Goal: Information Seeking & Learning: Understand process/instructions

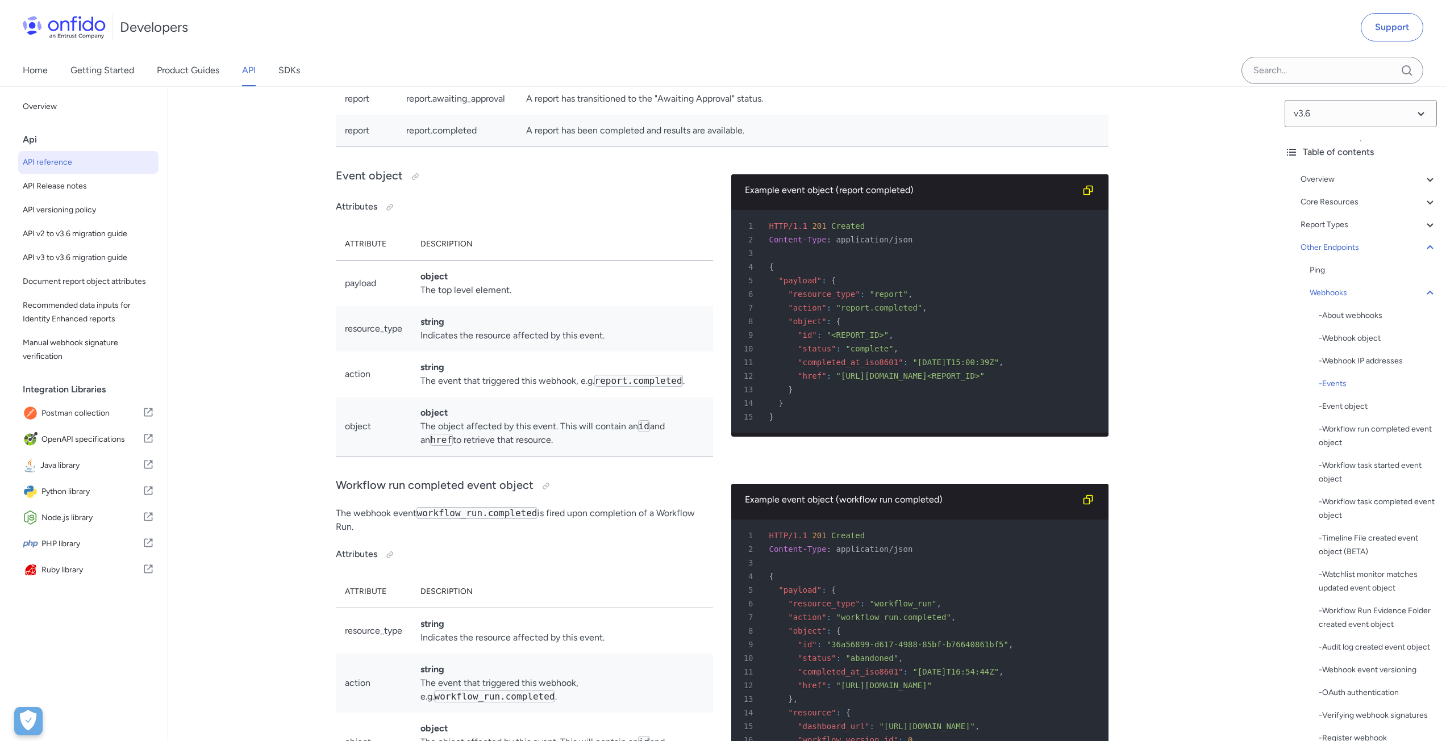
scroll to position [85519, 0]
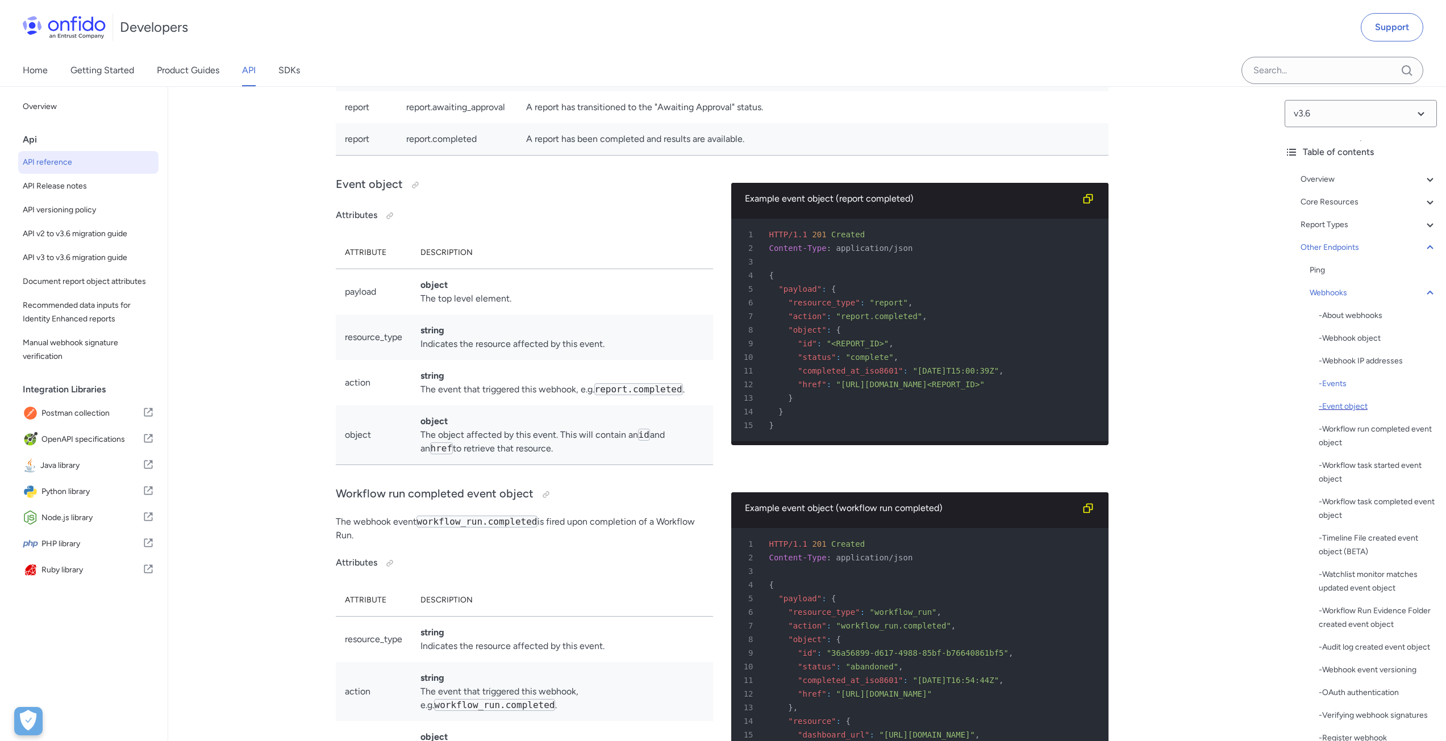
click at [1333, 407] on div "- Event object" at bounding box center [1378, 407] width 118 height 14
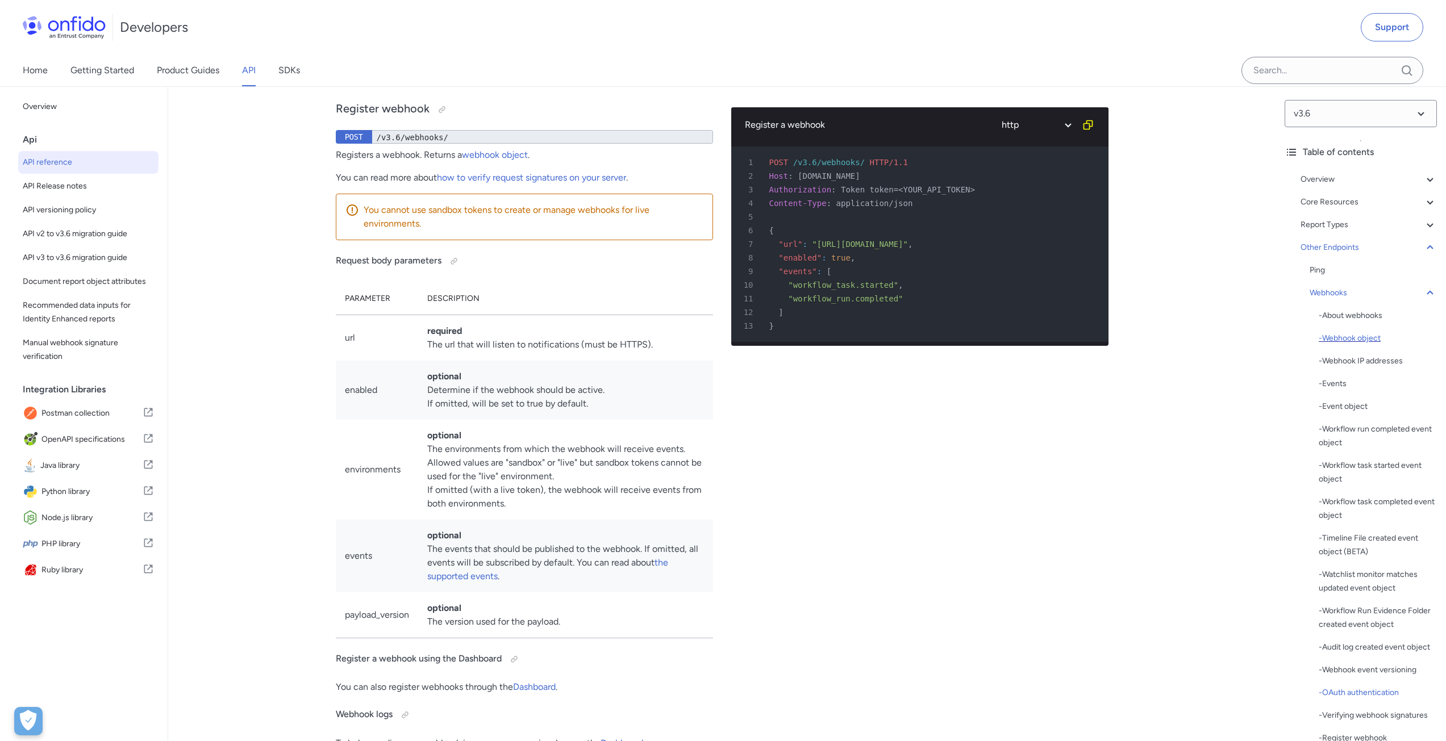
click at [1323, 336] on div "- Webhook object" at bounding box center [1378, 339] width 118 height 14
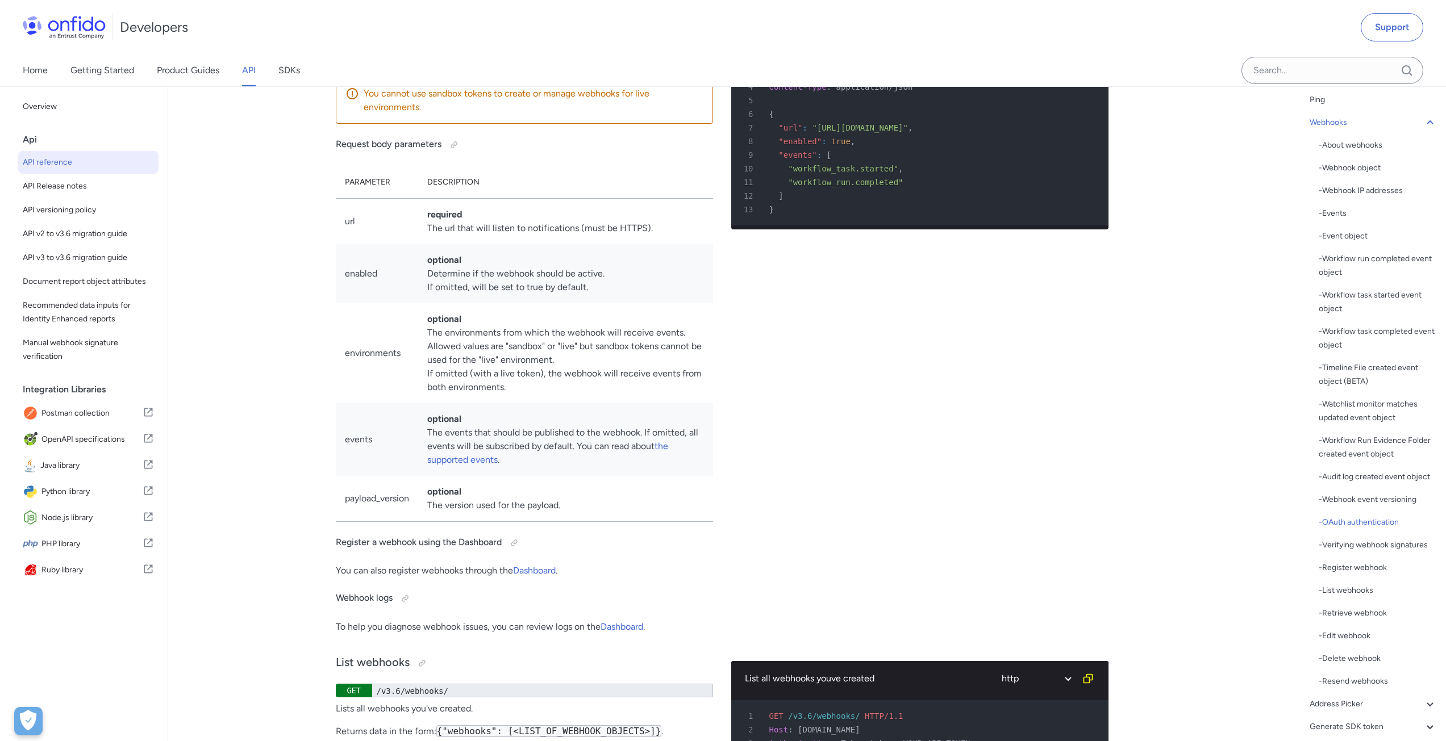
scroll to position [227, 0]
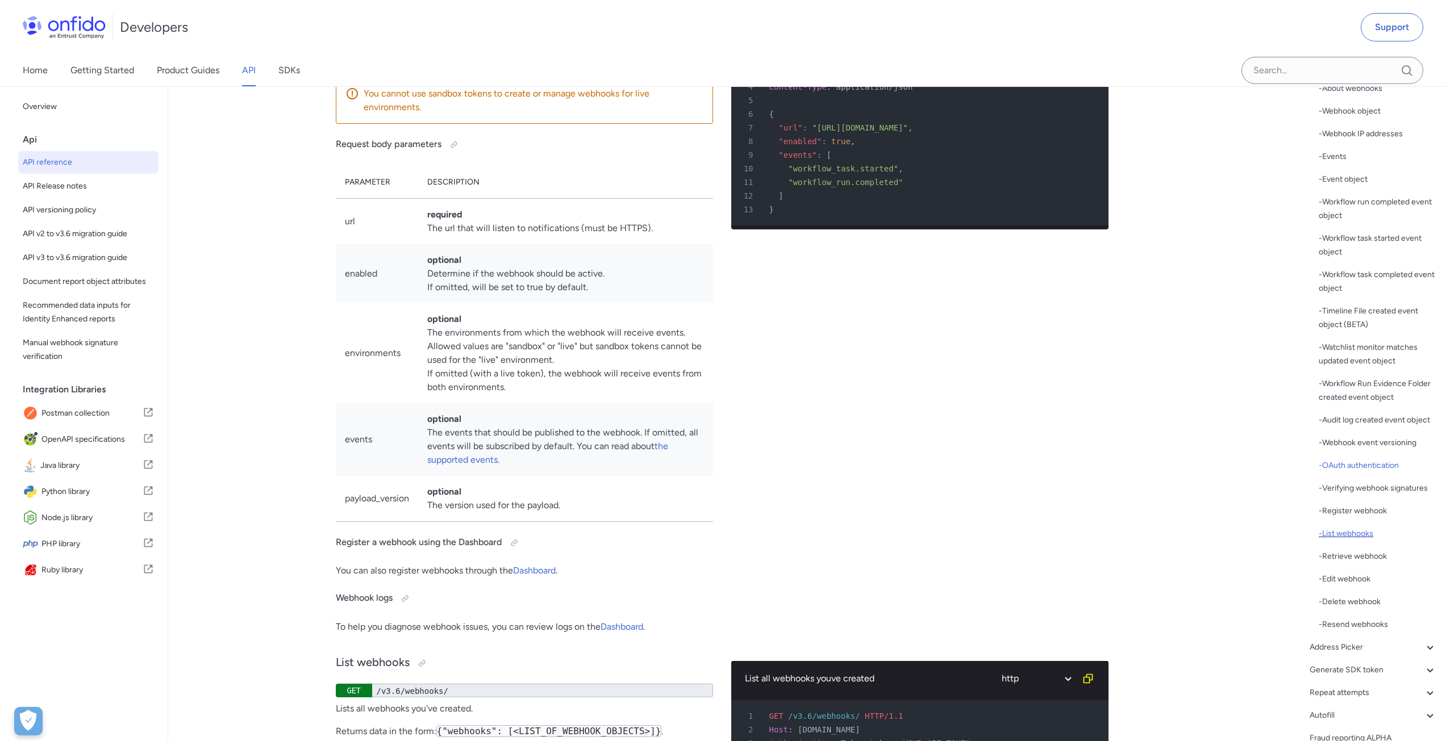
click at [1342, 541] on div "- List webhooks" at bounding box center [1378, 534] width 118 height 14
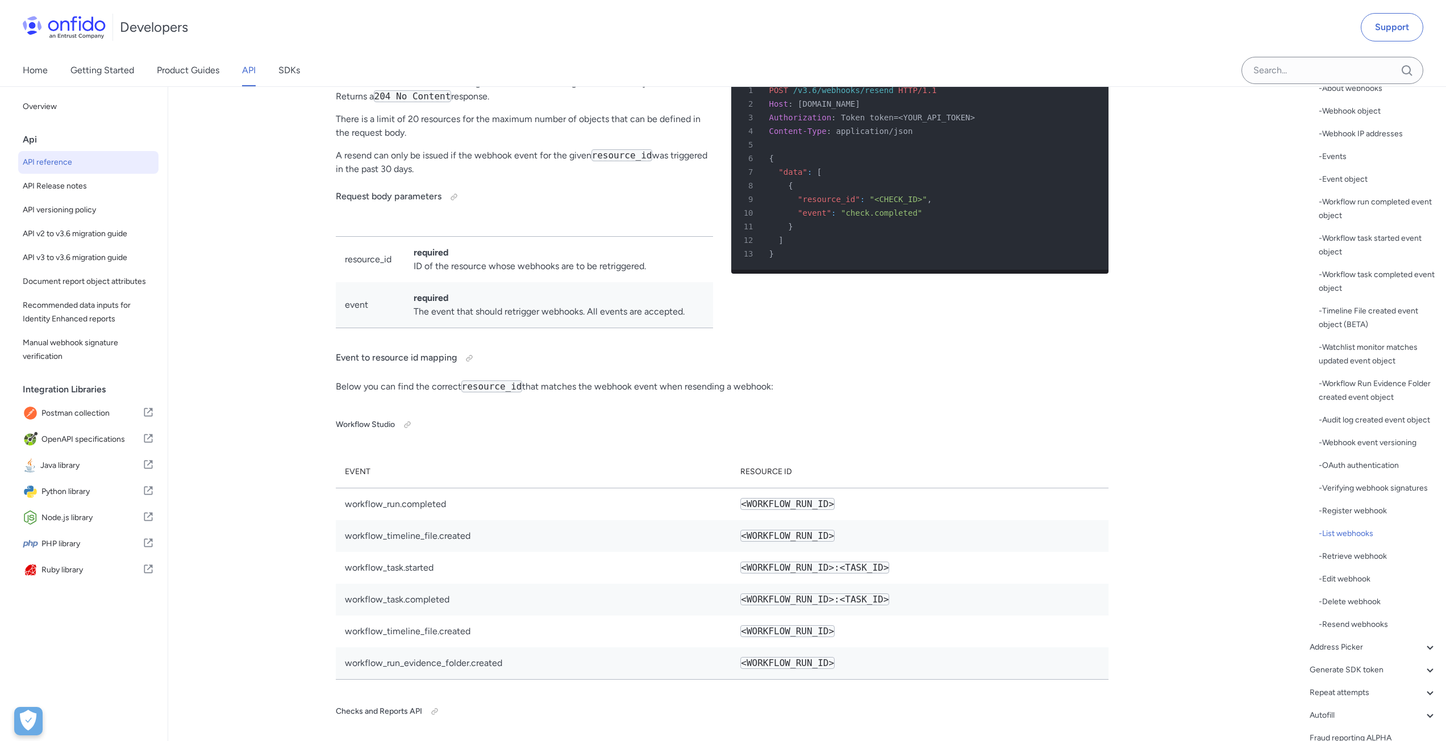
scroll to position [91444, 0]
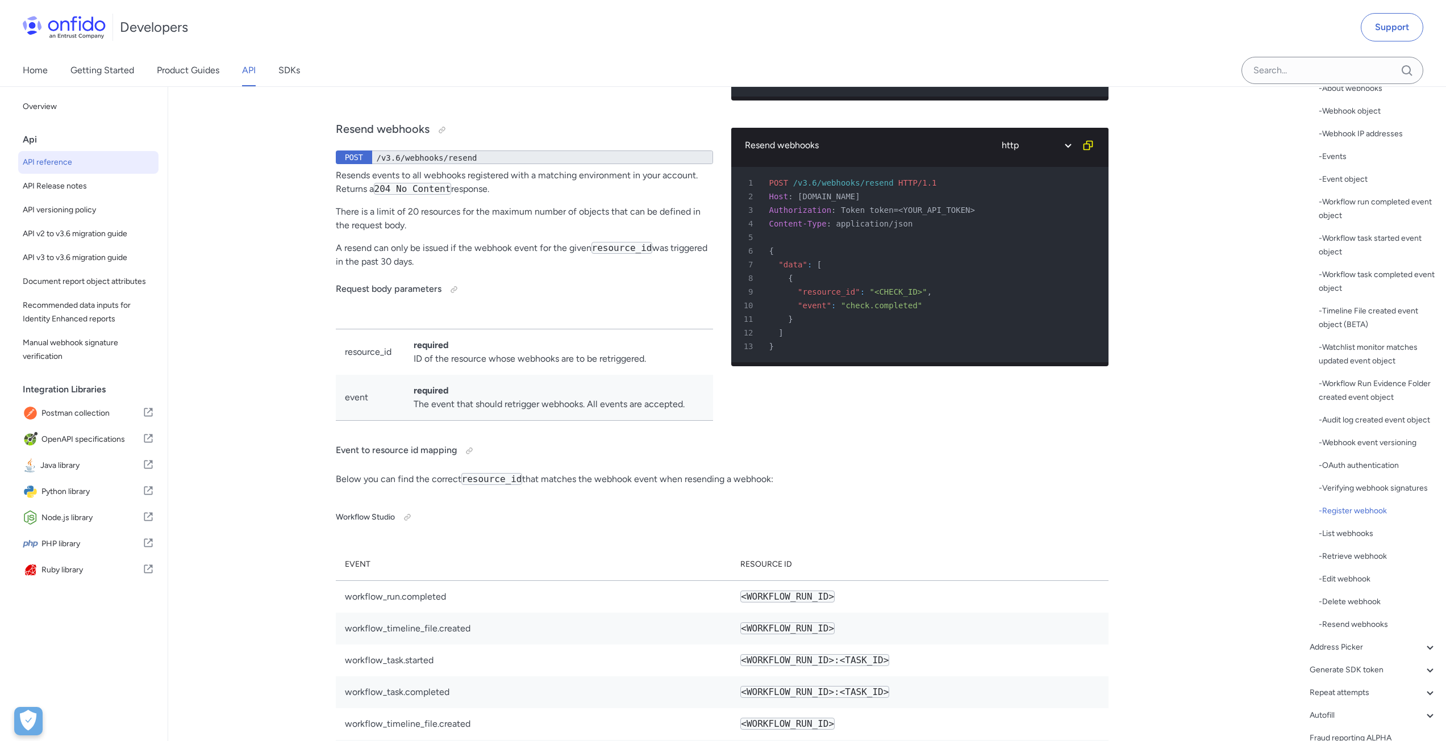
scroll to position [91388, 0]
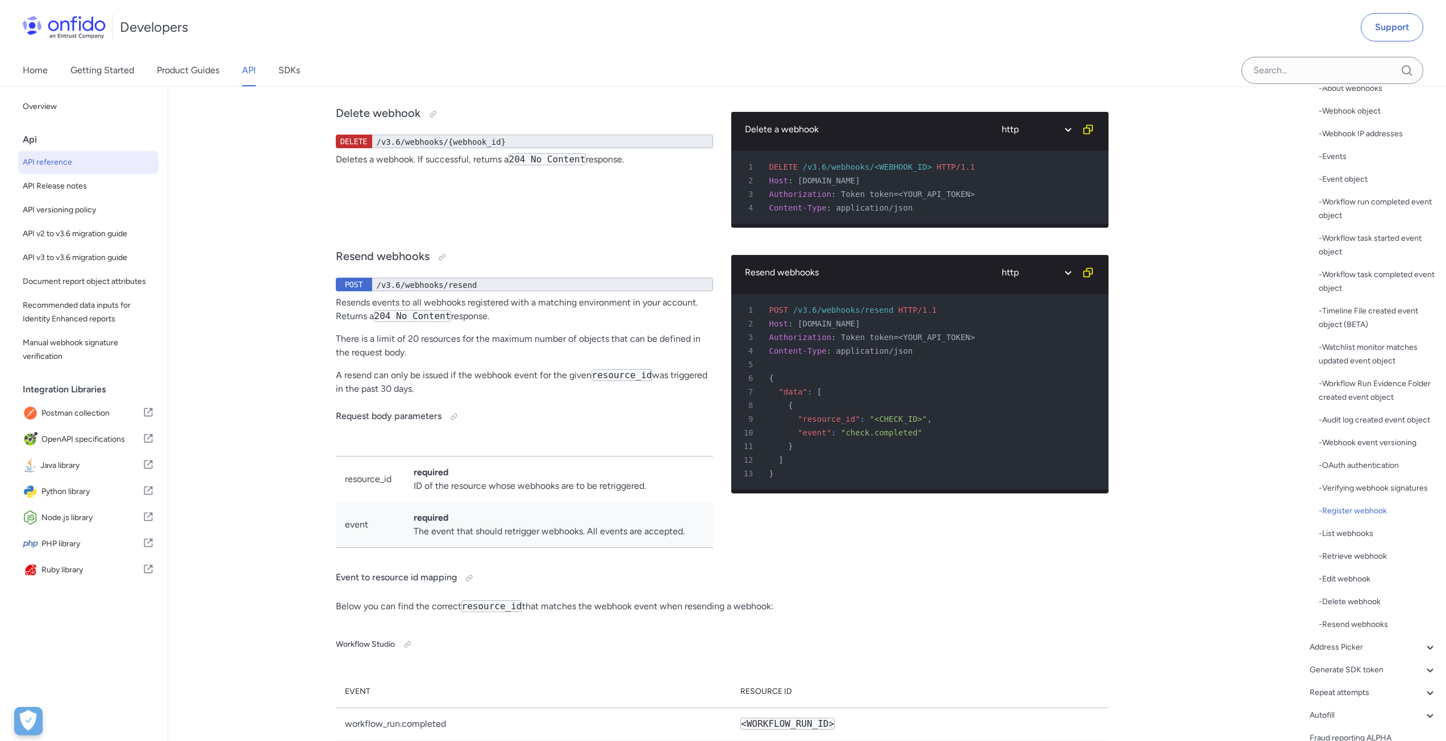
scroll to position [91274, 0]
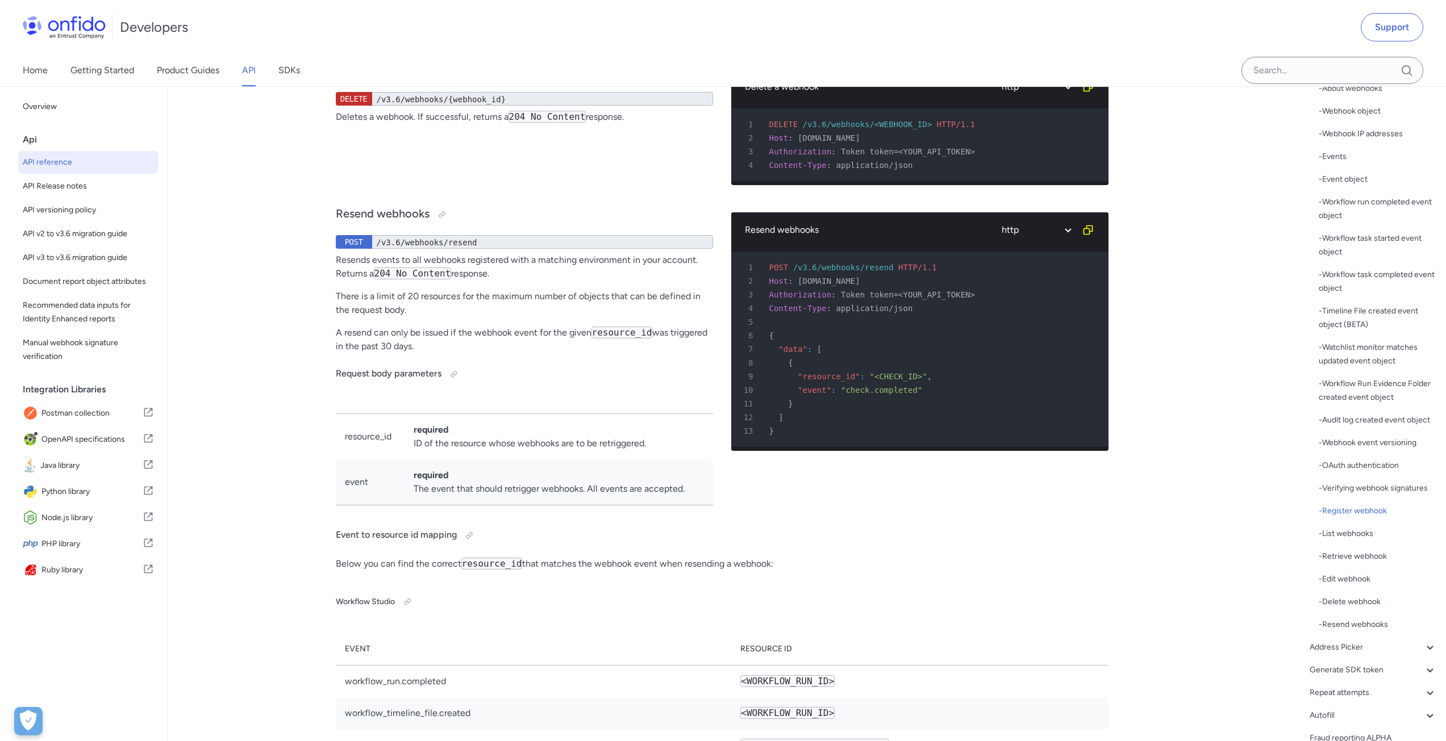
scroll to position [91331, 0]
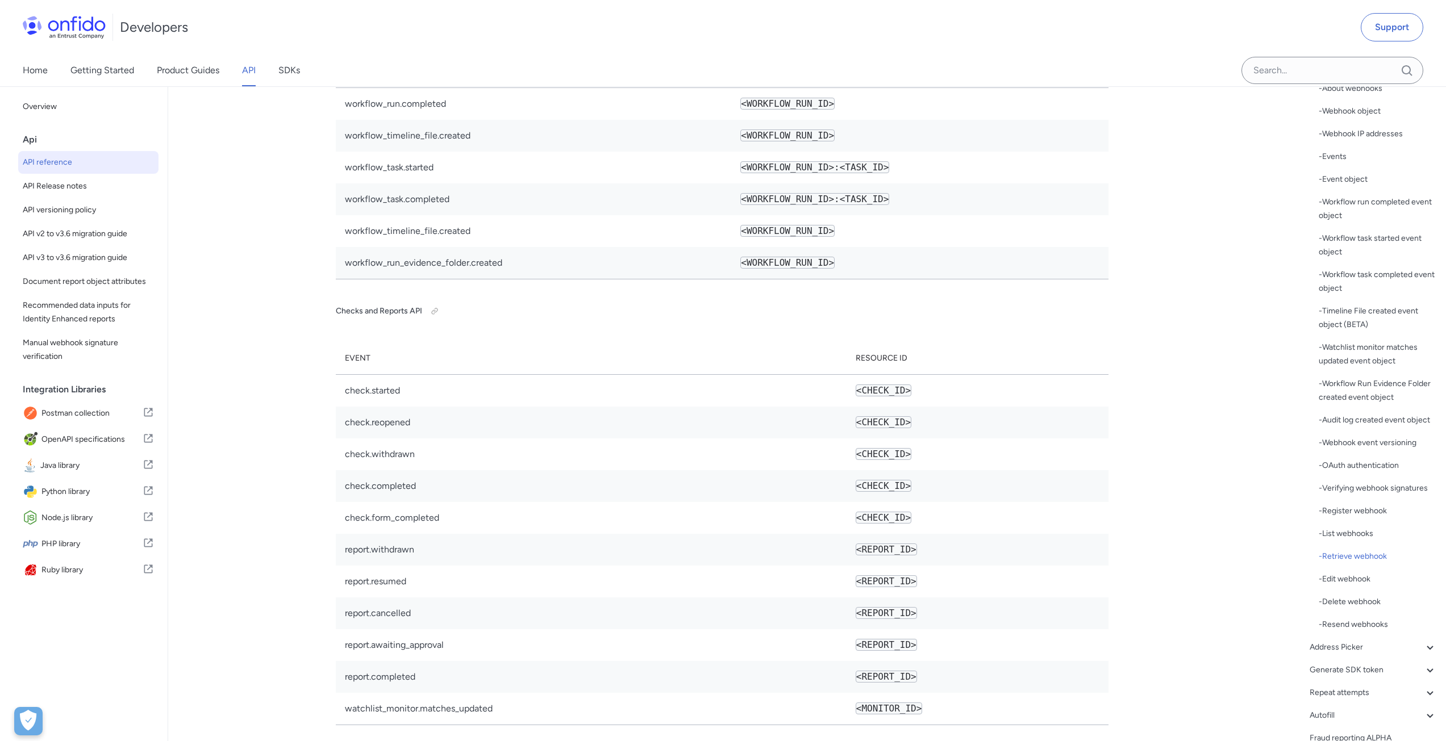
scroll to position [91899, 0]
